Goal: Check status: Check status

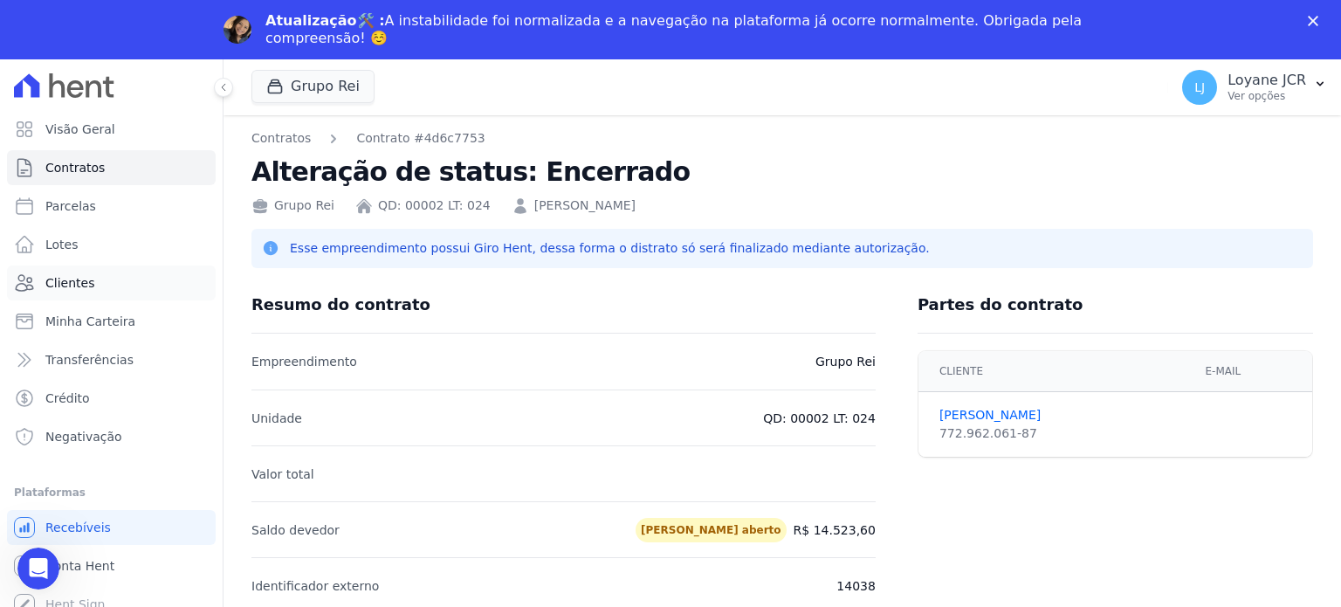
click at [75, 285] on span "Clientes" at bounding box center [69, 282] width 49 height 17
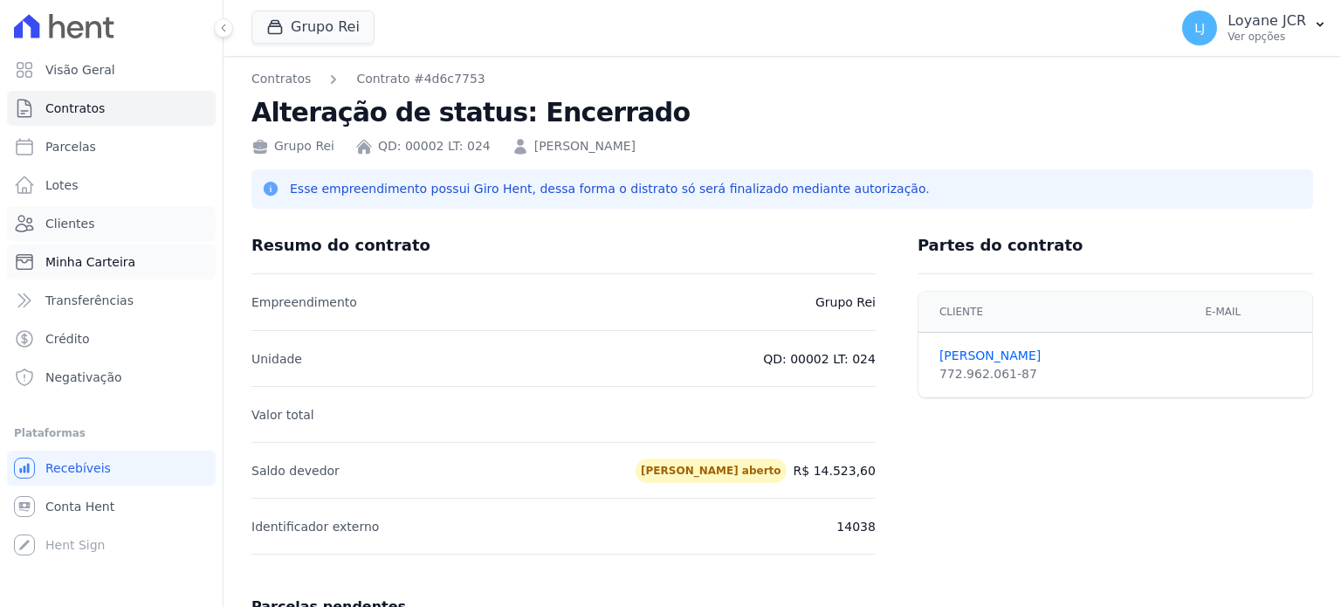
click at [75, 285] on ul "Visão Geral Contratos [GEOGRAPHIC_DATA] Lotes Clientes Minha Carteira Transferê…" at bounding box center [111, 223] width 209 height 342
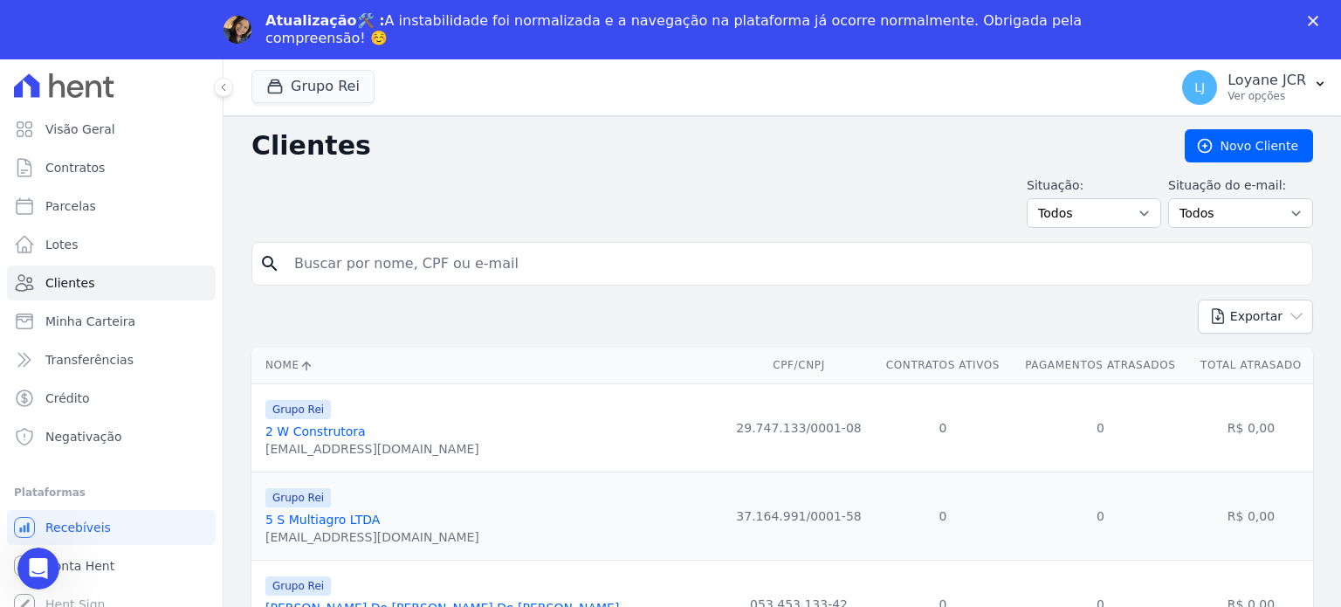
click at [351, 263] on input "search" at bounding box center [794, 263] width 1021 height 35
paste input "00596742100"
type input "00596742100"
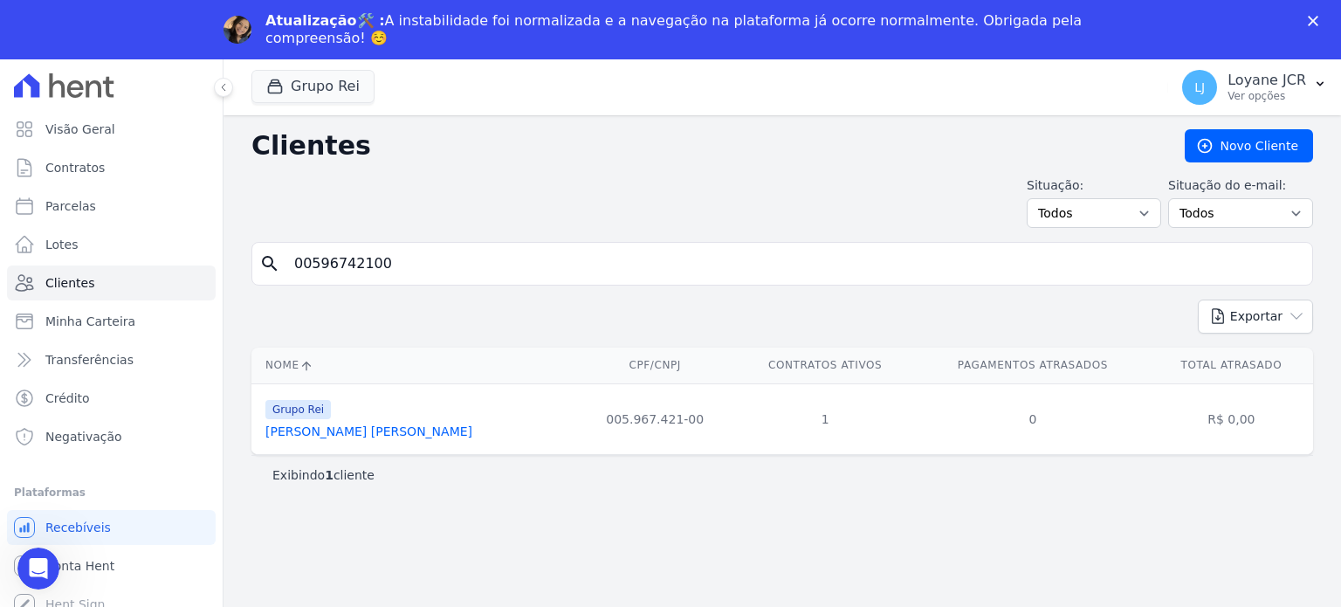
click at [346, 436] on link "[PERSON_NAME] [PERSON_NAME]" at bounding box center [368, 431] width 207 height 14
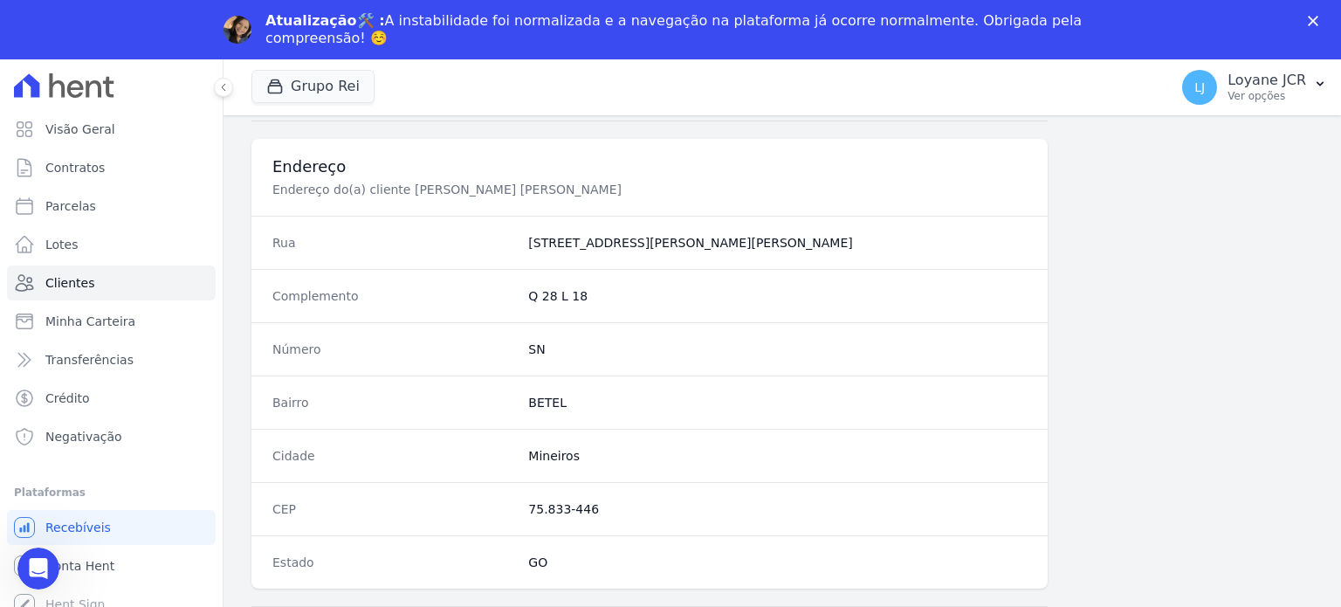
scroll to position [1101, 0]
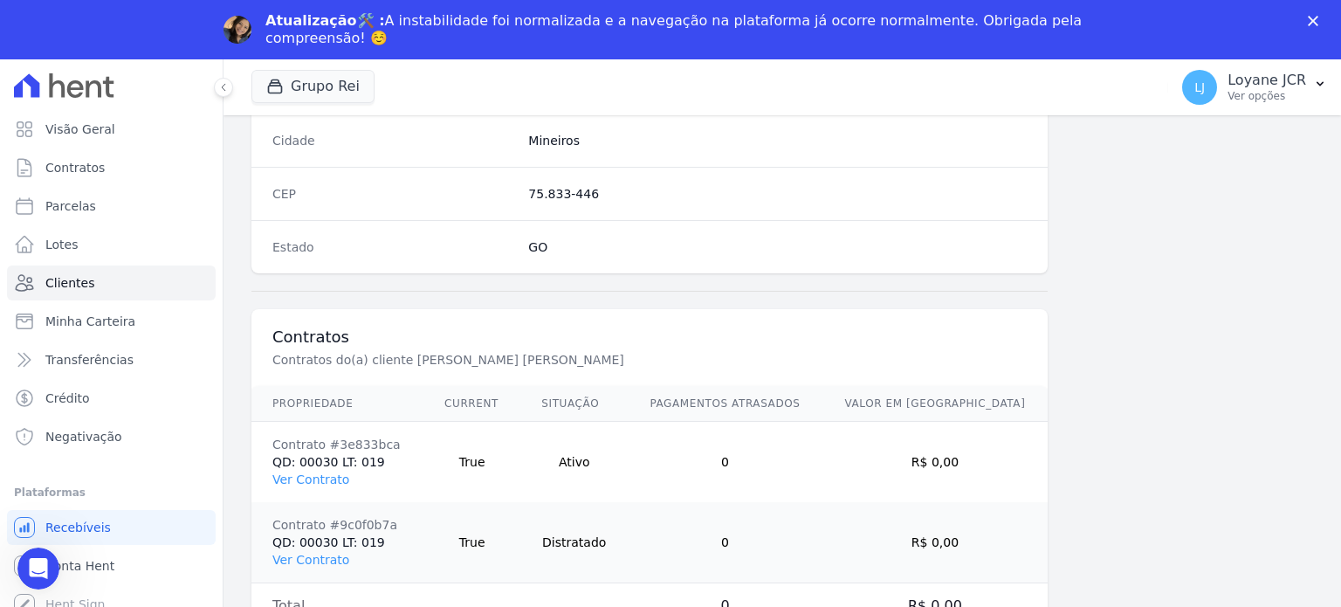
click at [300, 482] on td "Contrato #3e833bca QD: 00030 LT: 019 Ver Contrato" at bounding box center [337, 462] width 172 height 81
click at [295, 475] on link "Ver Contrato" at bounding box center [310, 479] width 77 height 14
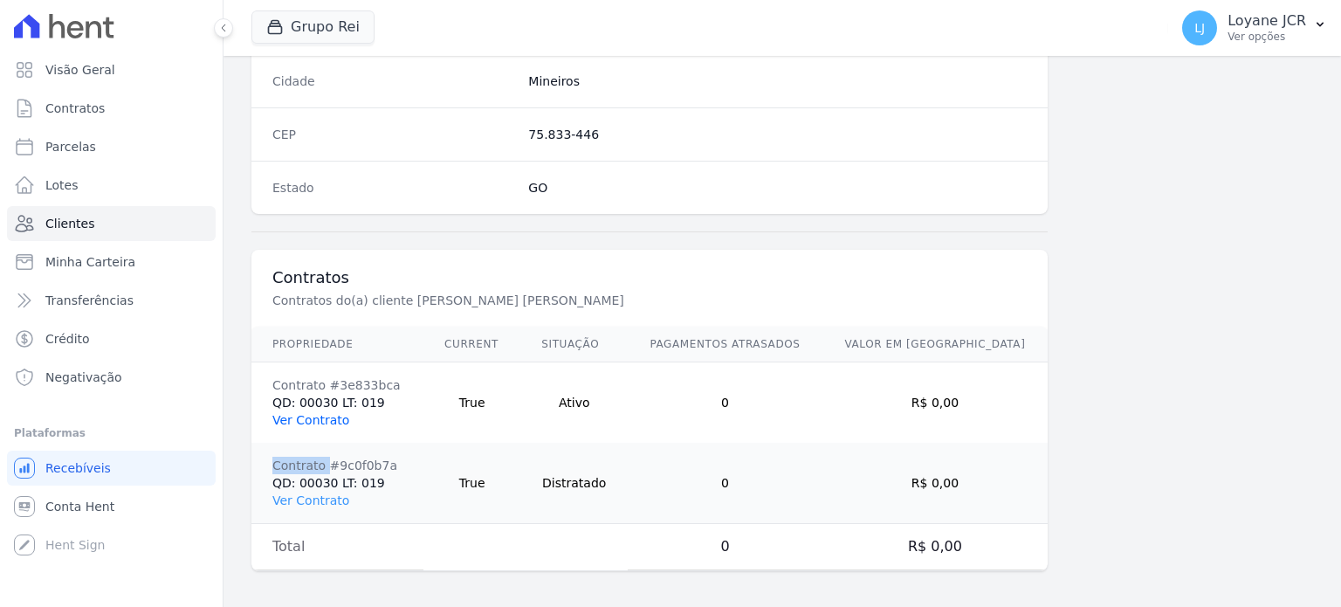
click at [295, 475] on td "Contrato #9c0f0b7a QD: 00030 LT: 019 Ver Contrato" at bounding box center [337, 483] width 172 height 81
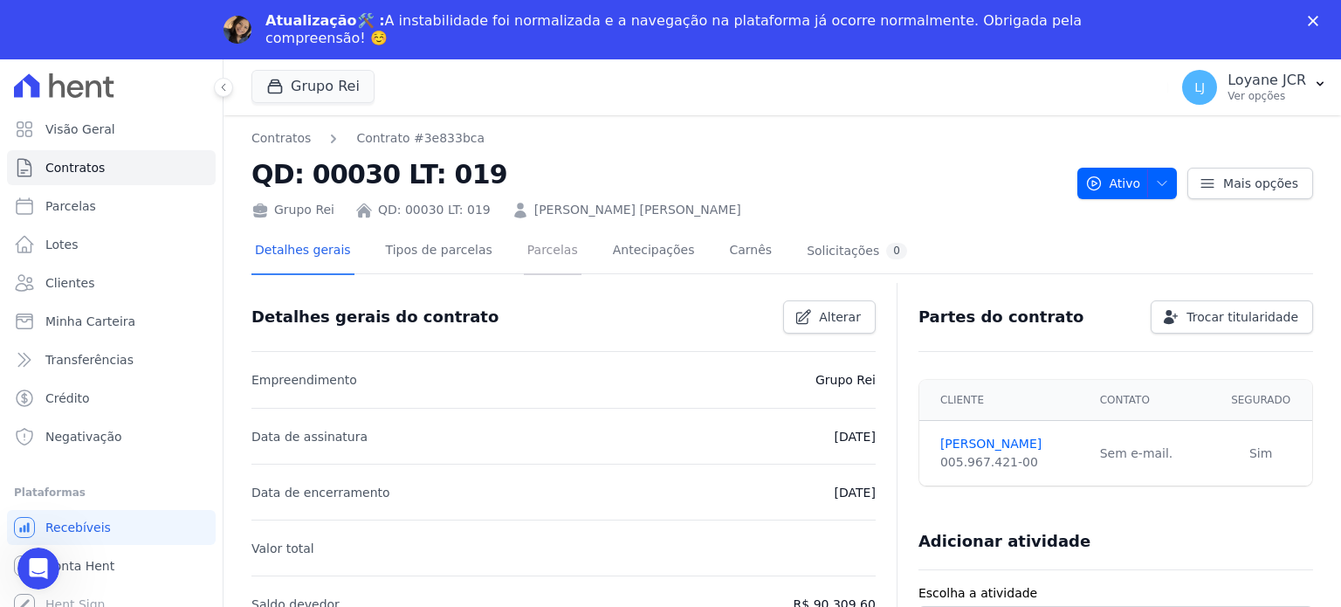
click at [524, 262] on link "Parcelas" at bounding box center [553, 252] width 58 height 46
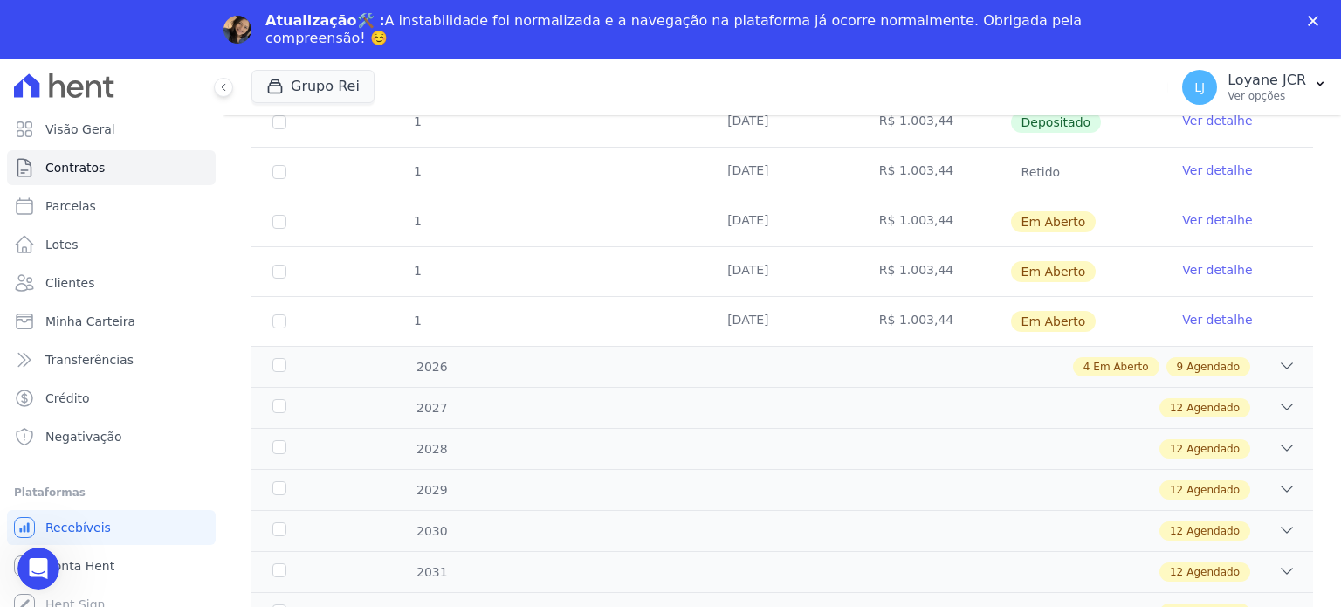
scroll to position [398, 0]
